Goal: Information Seeking & Learning: Understand process/instructions

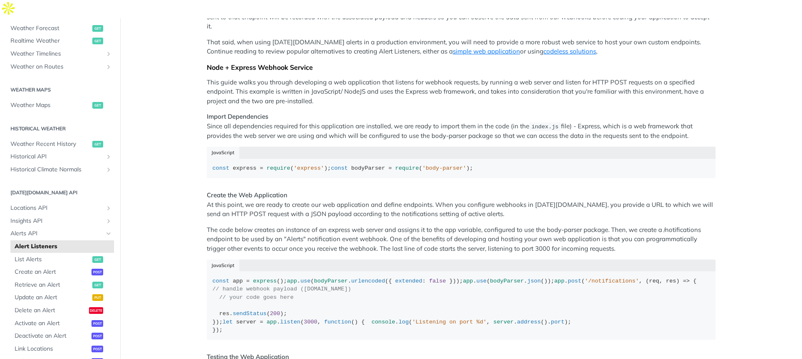
scroll to position [51, 0]
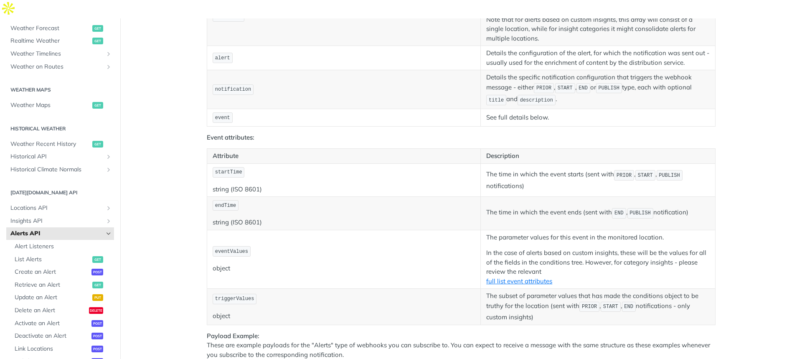
scroll to position [621, 0]
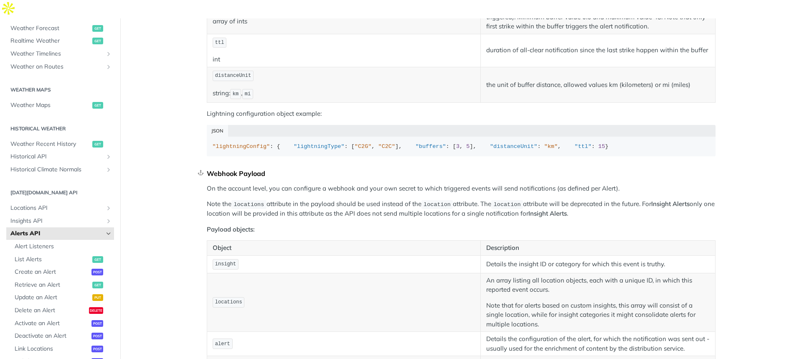
click at [241, 177] on div "Webhook Payload" at bounding box center [461, 173] width 509 height 8
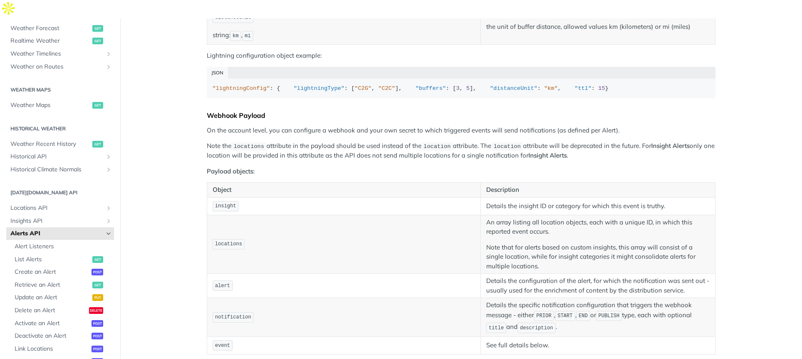
scroll to position [685, 0]
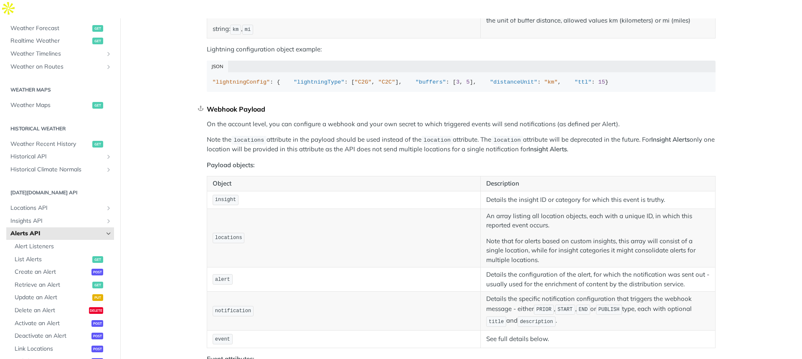
click at [216, 113] on div "Webhook Payload" at bounding box center [461, 109] width 509 height 8
click at [198, 117] on link "Skip link to Webhook Payload" at bounding box center [201, 109] width 7 height 16
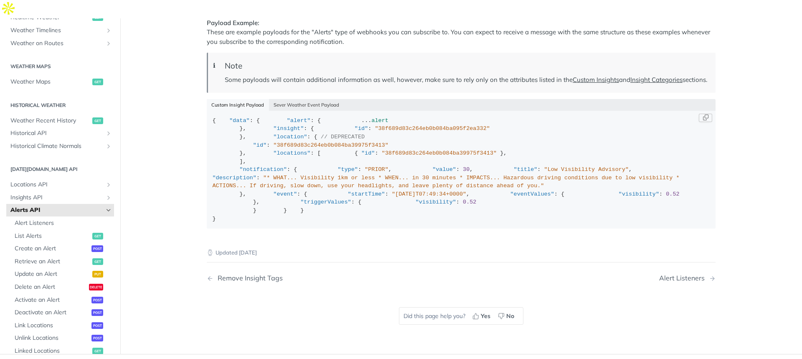
scroll to position [1222, 0]
